Goal: Find specific page/section: Find specific page/section

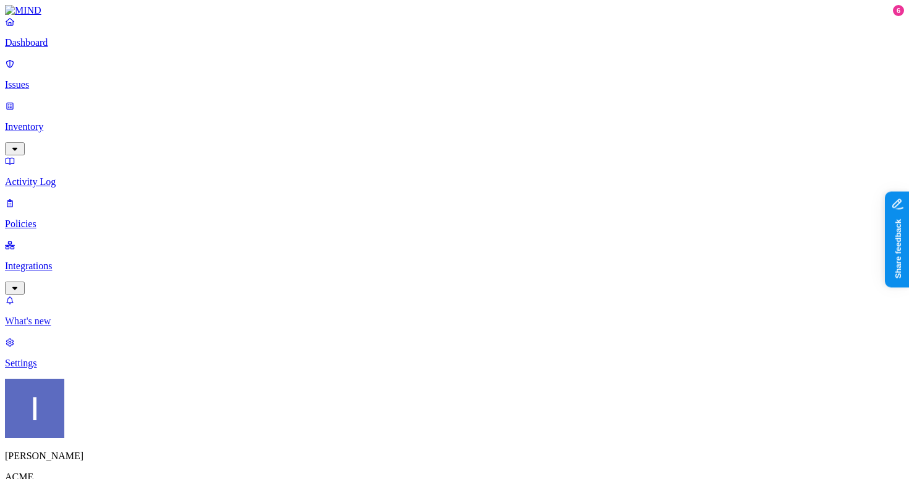
click at [47, 327] on p "What's new" at bounding box center [454, 320] width 899 height 11
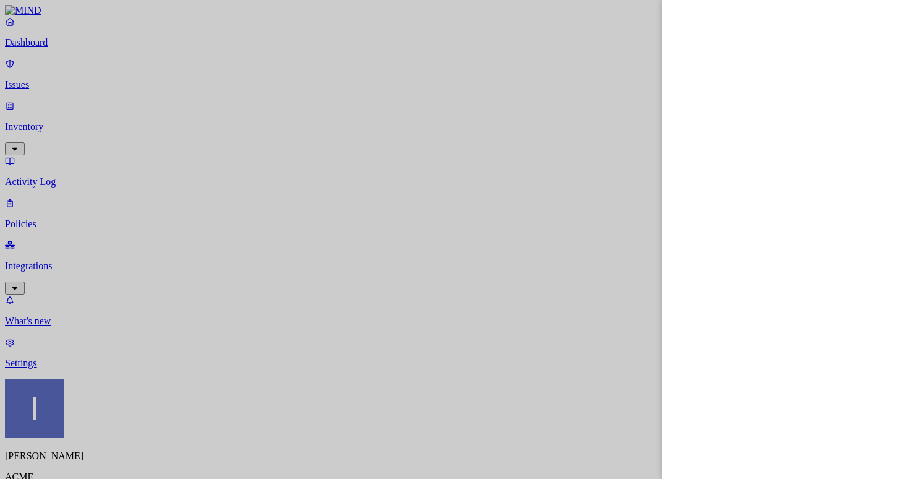
click at [504, 157] on div at bounding box center [454, 239] width 909 height 479
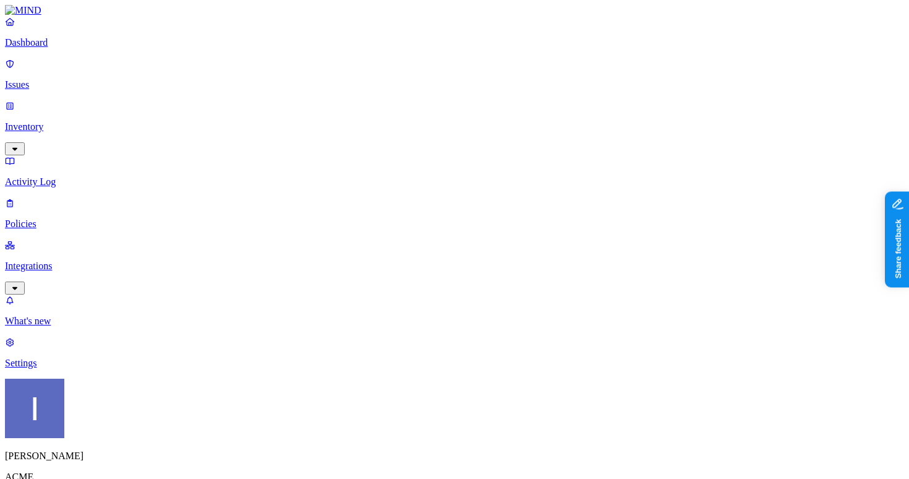
scroll to position [41, 0]
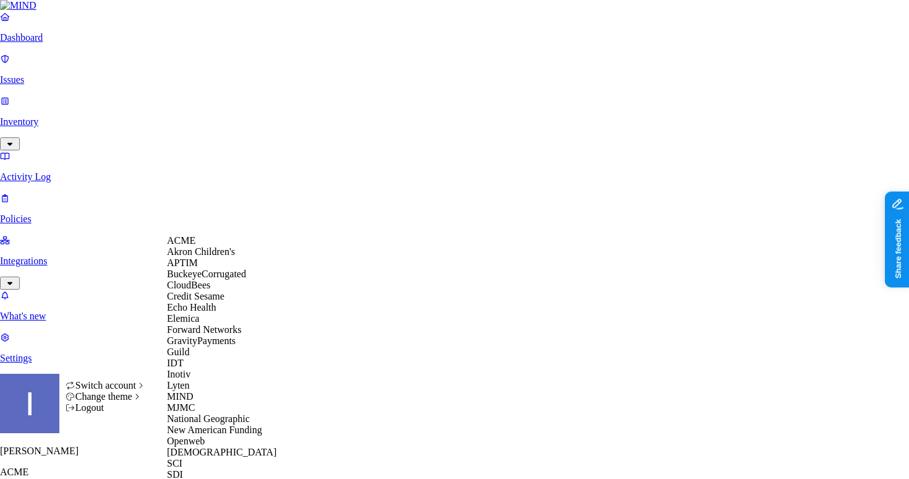
scroll to position [232, 0]
click at [213, 402] on div "MJMC" at bounding box center [227, 407] width 120 height 11
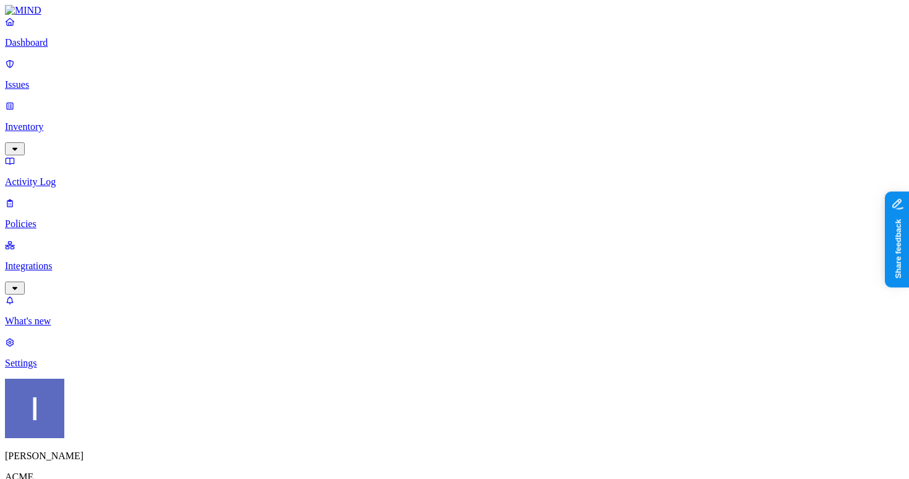
scroll to position [41, 0]
click at [90, 100] on link "Inventory" at bounding box center [454, 126] width 899 height 53
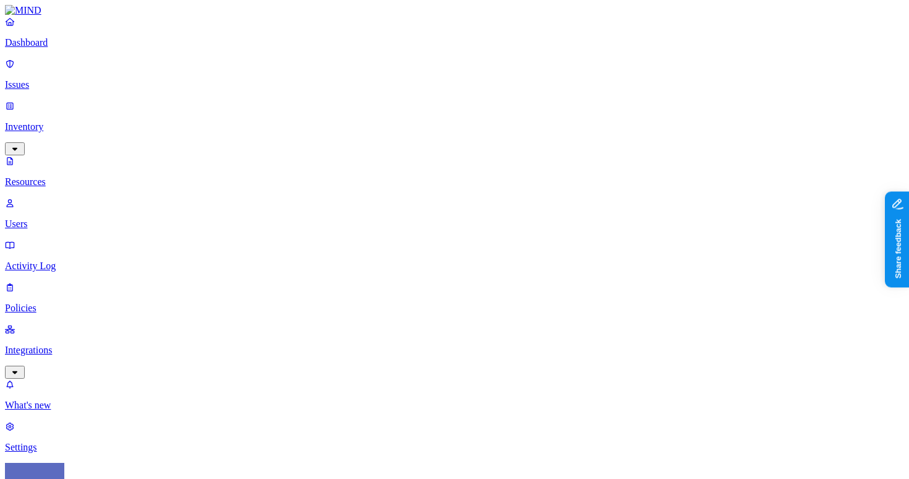
click at [388, 131] on div "Secrets" at bounding box center [388, 148] width 0 height 35
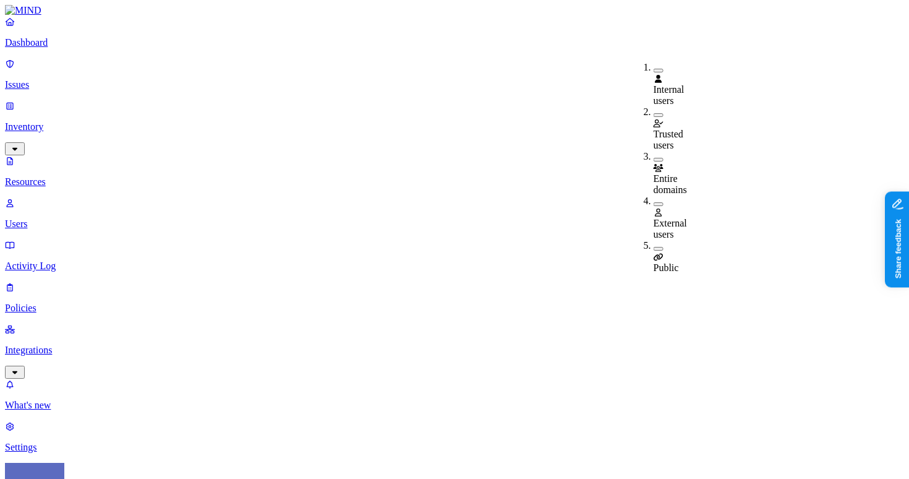
click at [654, 240] on div "Public" at bounding box center [654, 256] width 0 height 33
click at [671, 262] on span "Public" at bounding box center [666, 267] width 25 height 11
